Goal: Task Accomplishment & Management: Use online tool/utility

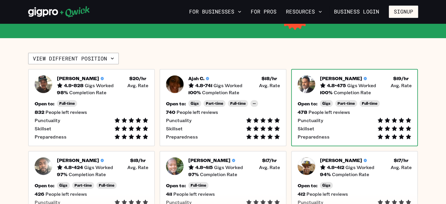
scroll to position [147, 0]
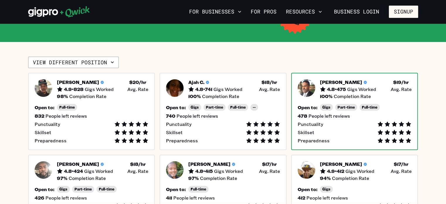
click at [302, 79] on img at bounding box center [306, 88] width 18 height 18
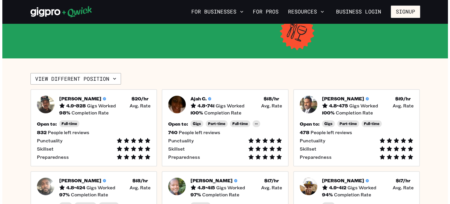
scroll to position [117, 0]
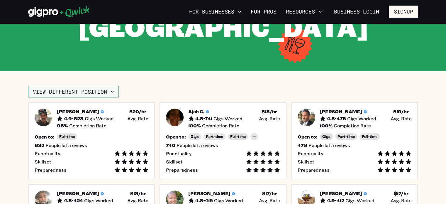
click at [111, 86] on button "View different position" at bounding box center [73, 92] width 91 height 12
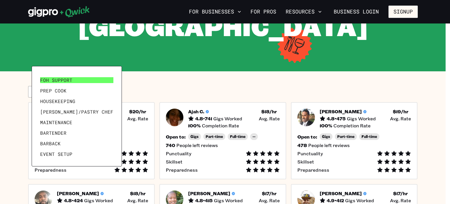
scroll to position [28, 0]
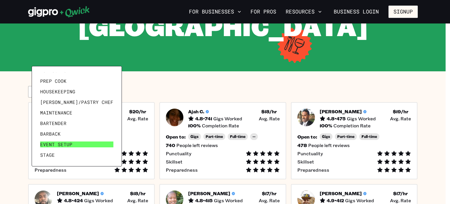
click at [68, 144] on span "Event Setup" at bounding box center [56, 144] width 32 height 6
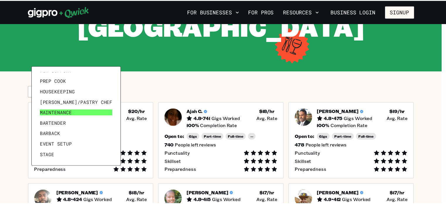
scroll to position [0, 0]
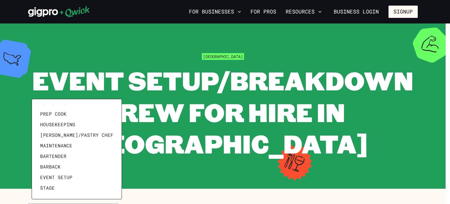
click at [160, 168] on div at bounding box center [225, 102] width 450 height 204
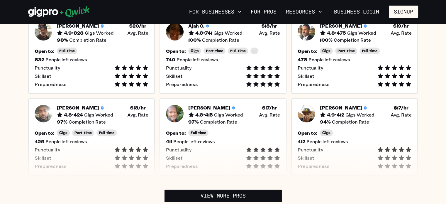
scroll to position [205, 0]
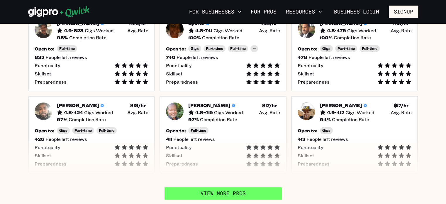
click at [220, 187] on link "View More Pros" at bounding box center [222, 193] width 117 height 12
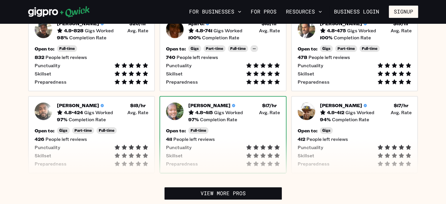
click at [176, 102] on img at bounding box center [175, 111] width 18 height 18
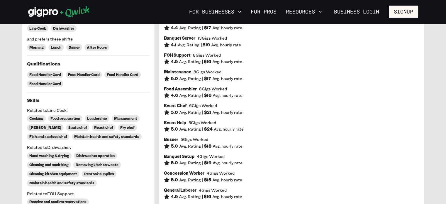
scroll to position [176, 0]
